Goal: Check status: Check status

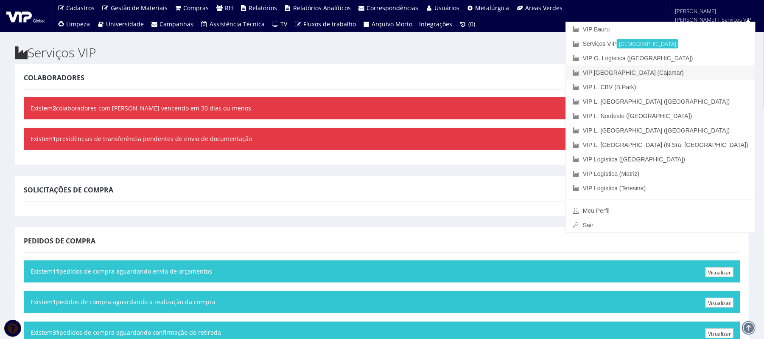
click at [573, 75] on font "VIP [GEOGRAPHIC_DATA] (Cajamar)" at bounding box center [633, 72] width 101 height 7
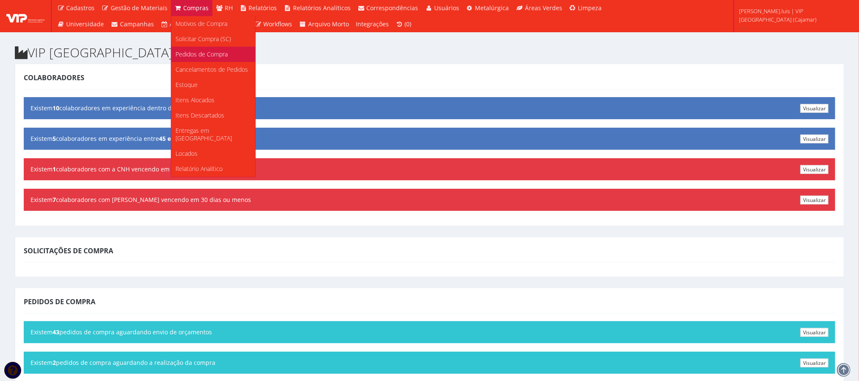
click at [183, 56] on span "Pedidos de Compra" at bounding box center [202, 54] width 52 height 8
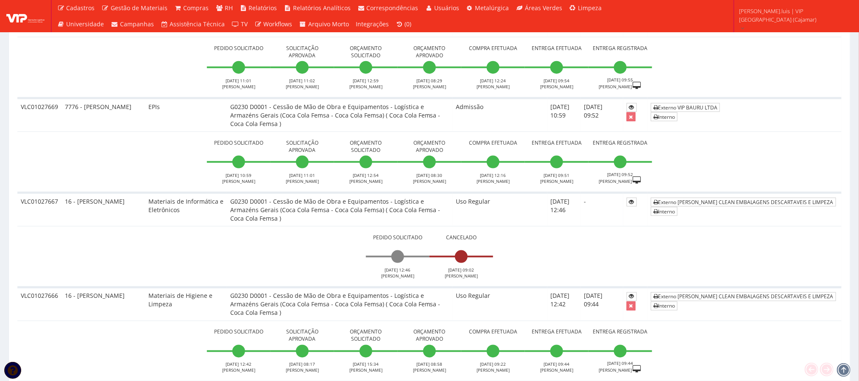
scroll to position [562, 0]
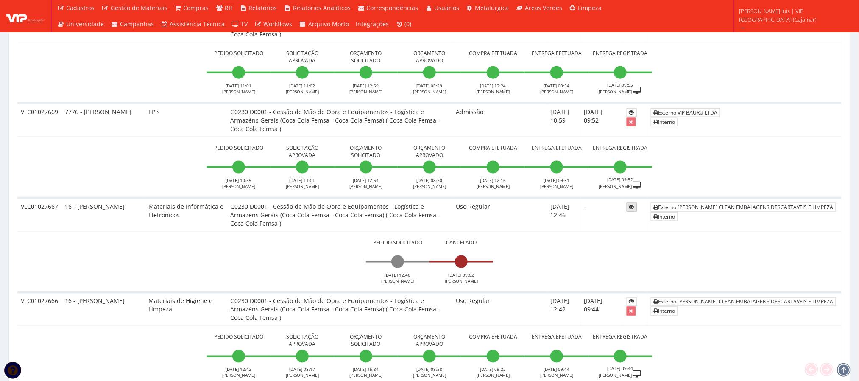
click at [635, 204] on icon at bounding box center [632, 207] width 5 height 6
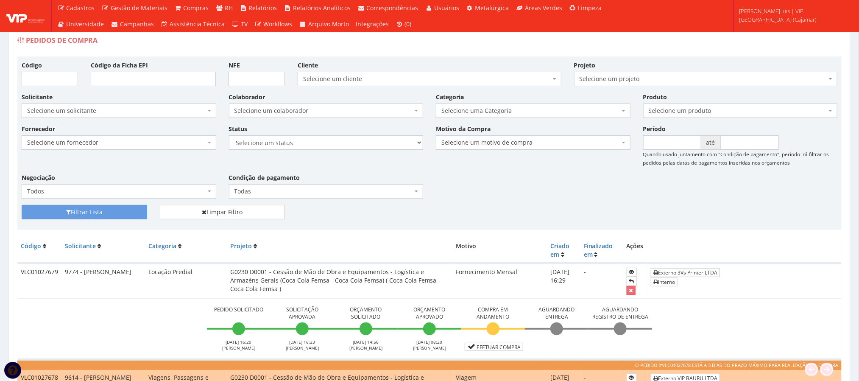
scroll to position [0, 0]
